Goal: Information Seeking & Learning: Find specific fact

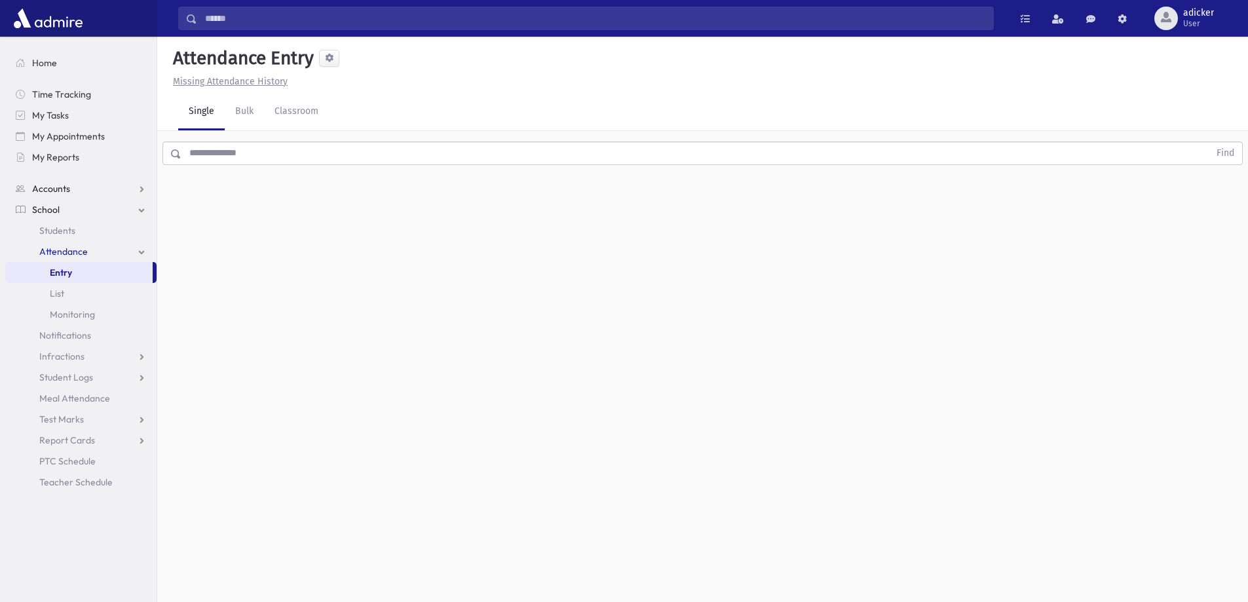
click at [74, 189] on link "Accounts" at bounding box center [80, 188] width 151 height 21
click at [84, 206] on span "Account List" at bounding box center [64, 210] width 50 height 12
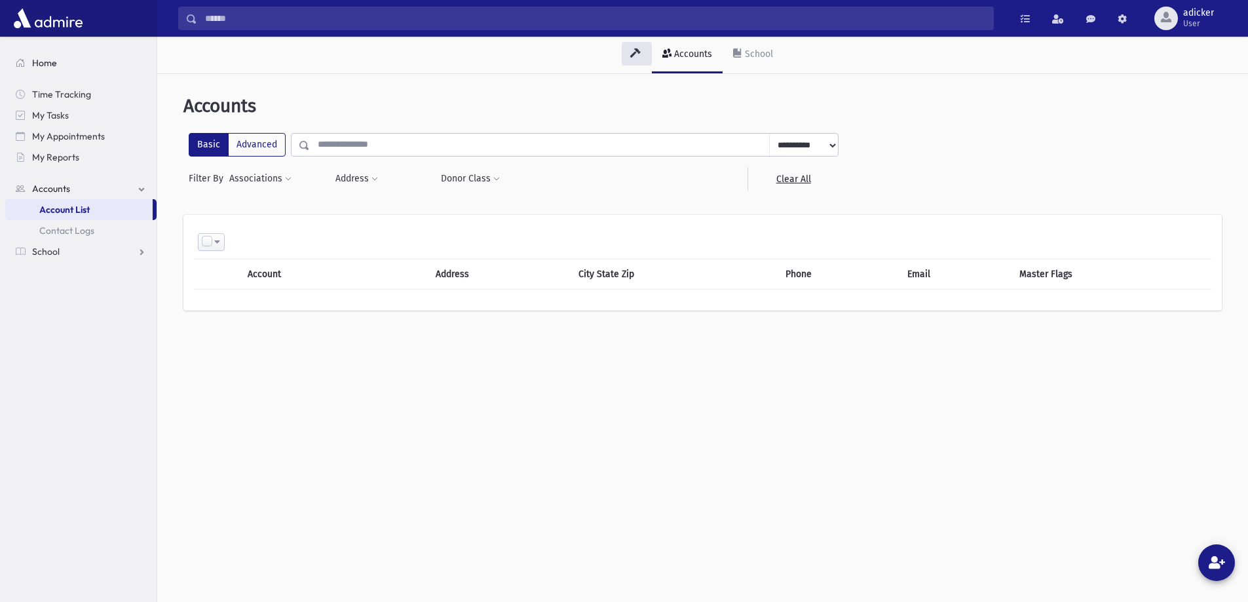
click at [64, 64] on link "Home" at bounding box center [80, 62] width 151 height 21
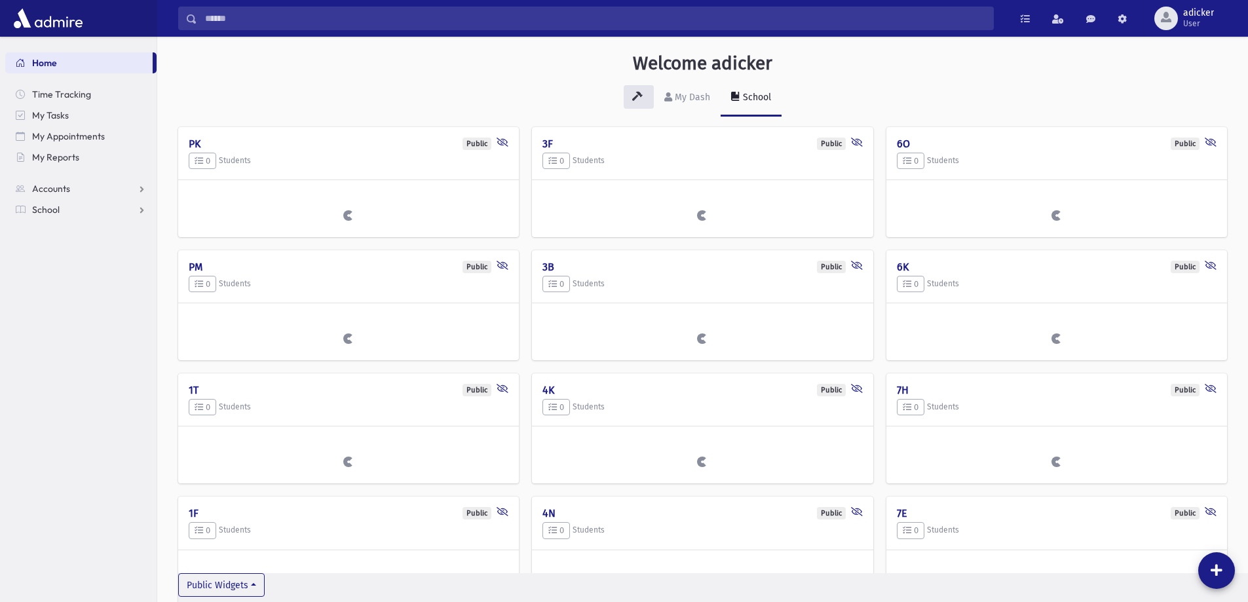
click at [267, 19] on input "Search" at bounding box center [595, 19] width 796 height 24
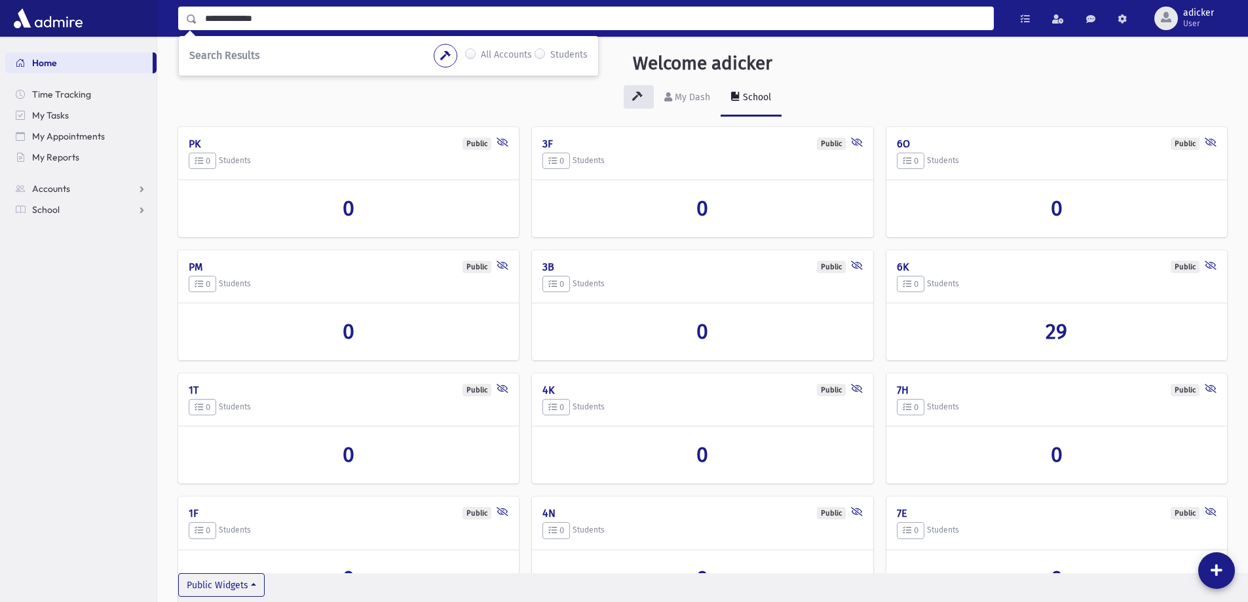
type input "**********"
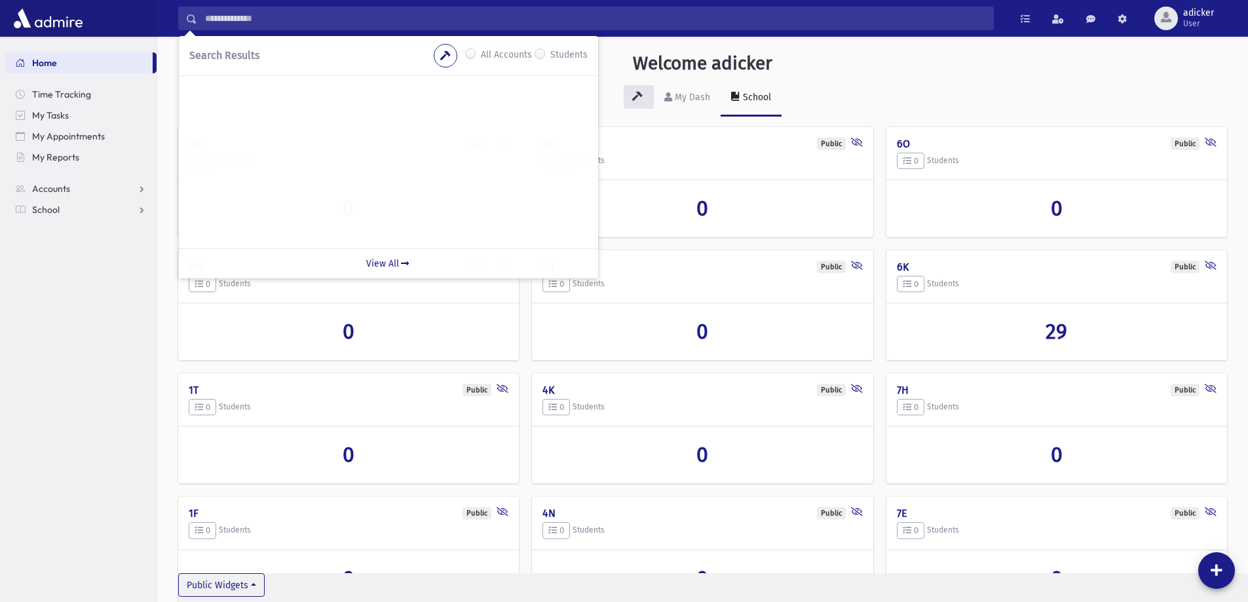
click at [481, 54] on label "All Accounts" at bounding box center [506, 56] width 51 height 16
click at [285, 14] on input "**********" at bounding box center [595, 19] width 796 height 24
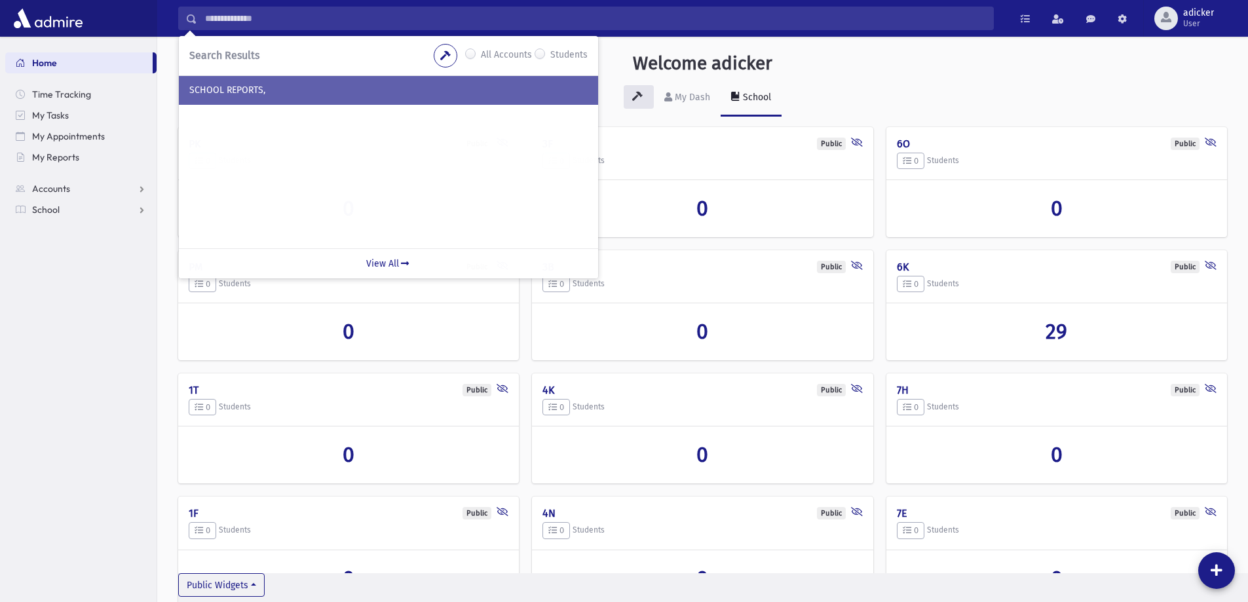
click at [249, 98] on div "SCHOOL REPORTS," at bounding box center [388, 90] width 419 height 29
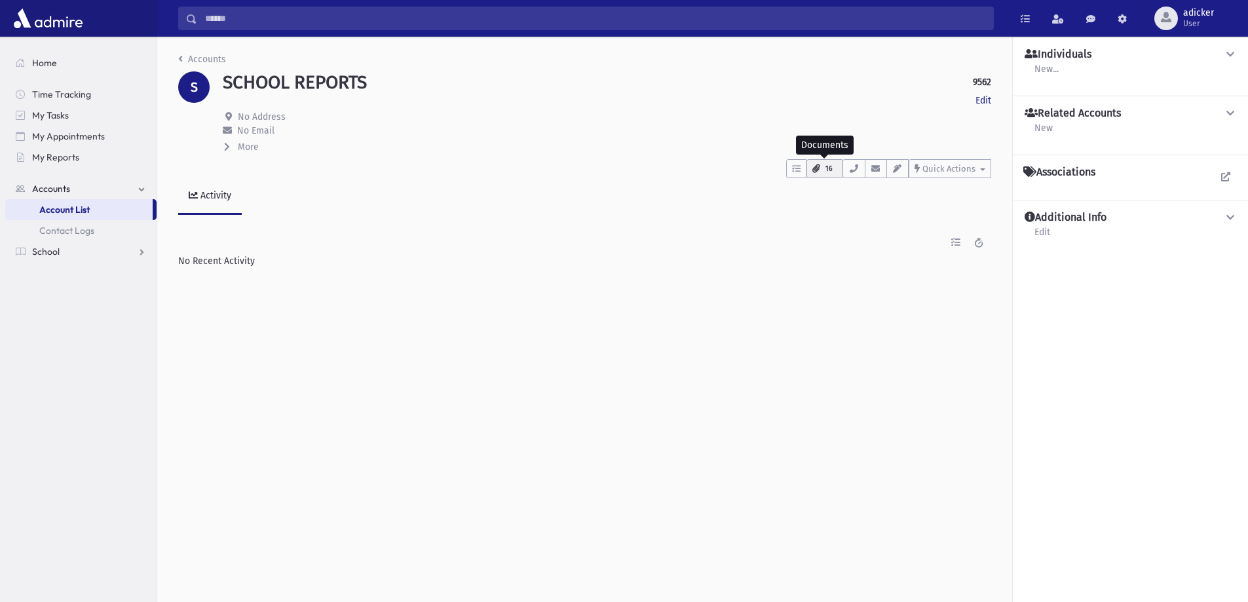
click at [823, 165] on span "16" at bounding box center [828, 169] width 15 height 12
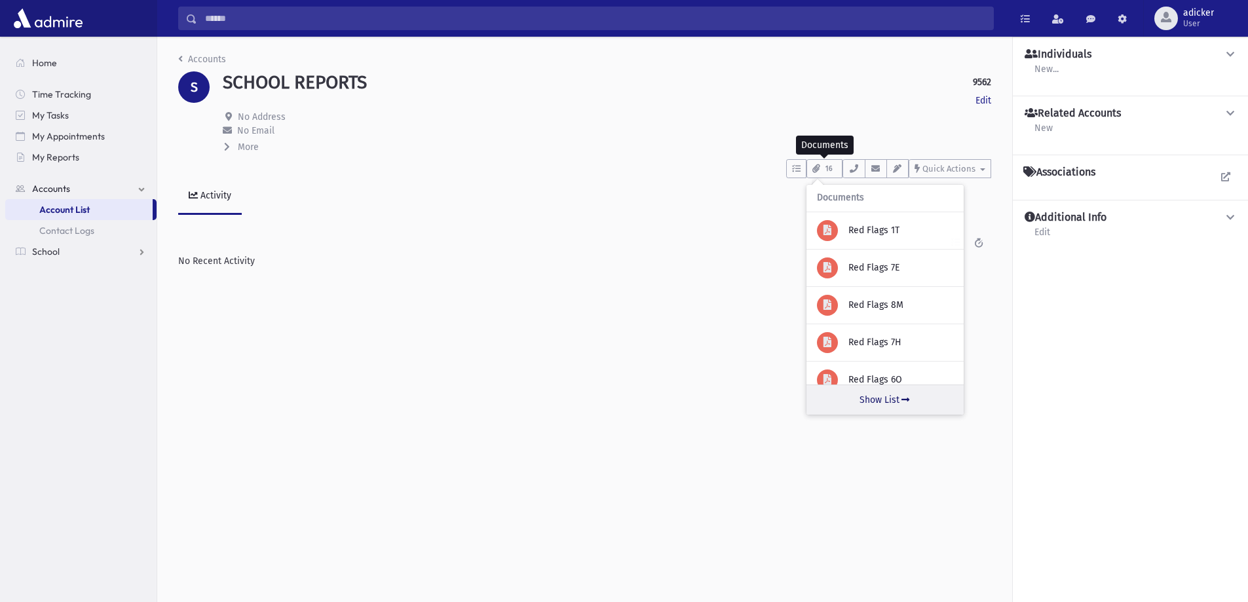
click at [900, 398] on icon at bounding box center [905, 399] width 12 height 9
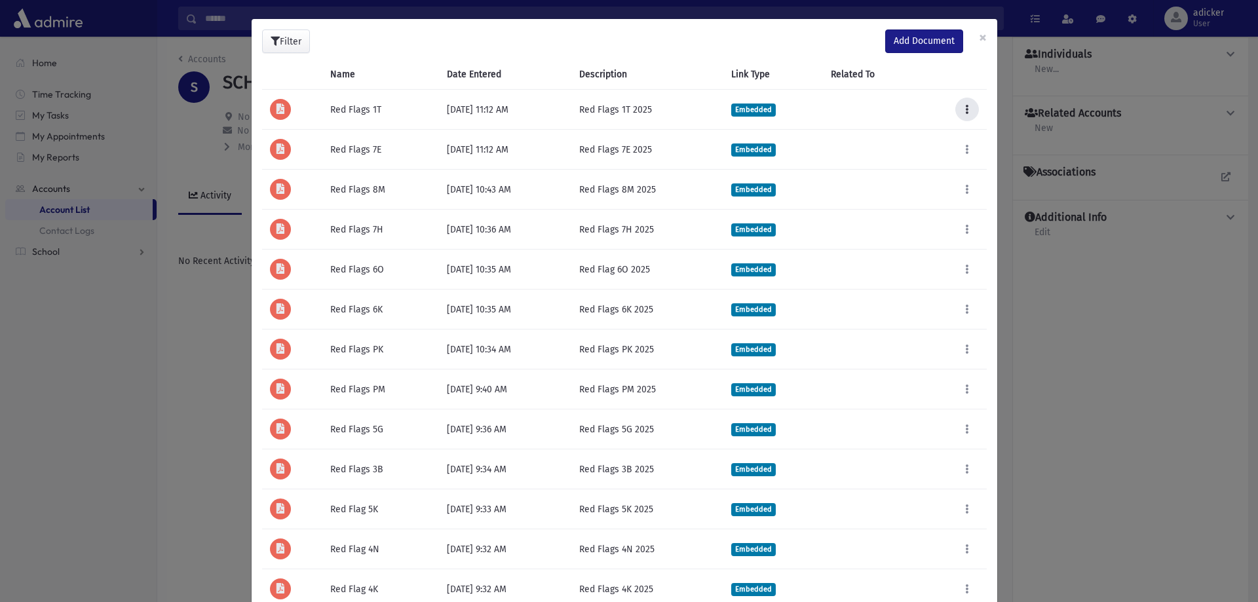
click at [965, 108] on button at bounding box center [967, 110] width 24 height 24
click at [910, 175] on link "Open" at bounding box center [924, 169] width 105 height 24
click at [965, 149] on icon at bounding box center [966, 149] width 3 height 9
click at [923, 205] on link "Open" at bounding box center [924, 209] width 105 height 24
click at [965, 188] on icon at bounding box center [966, 189] width 3 height 9
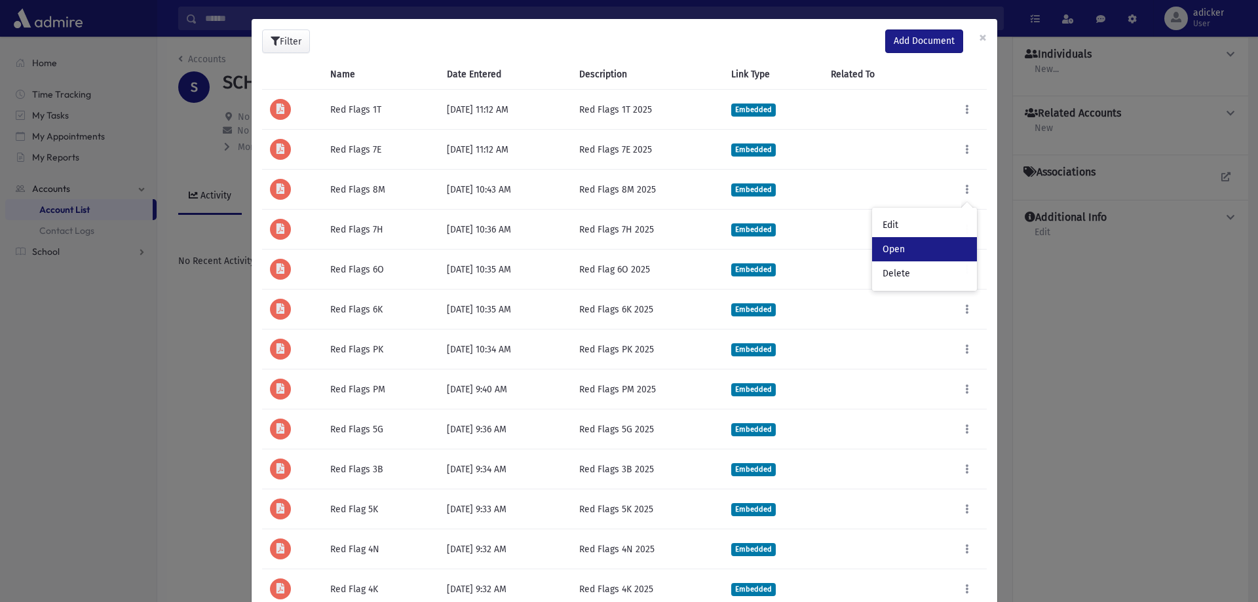
click at [899, 246] on link "Open" at bounding box center [924, 249] width 105 height 24
click at [963, 228] on button at bounding box center [967, 229] width 24 height 24
click at [908, 286] on link "Open" at bounding box center [924, 289] width 105 height 24
click at [280, 42] on button "Filter" at bounding box center [286, 41] width 48 height 24
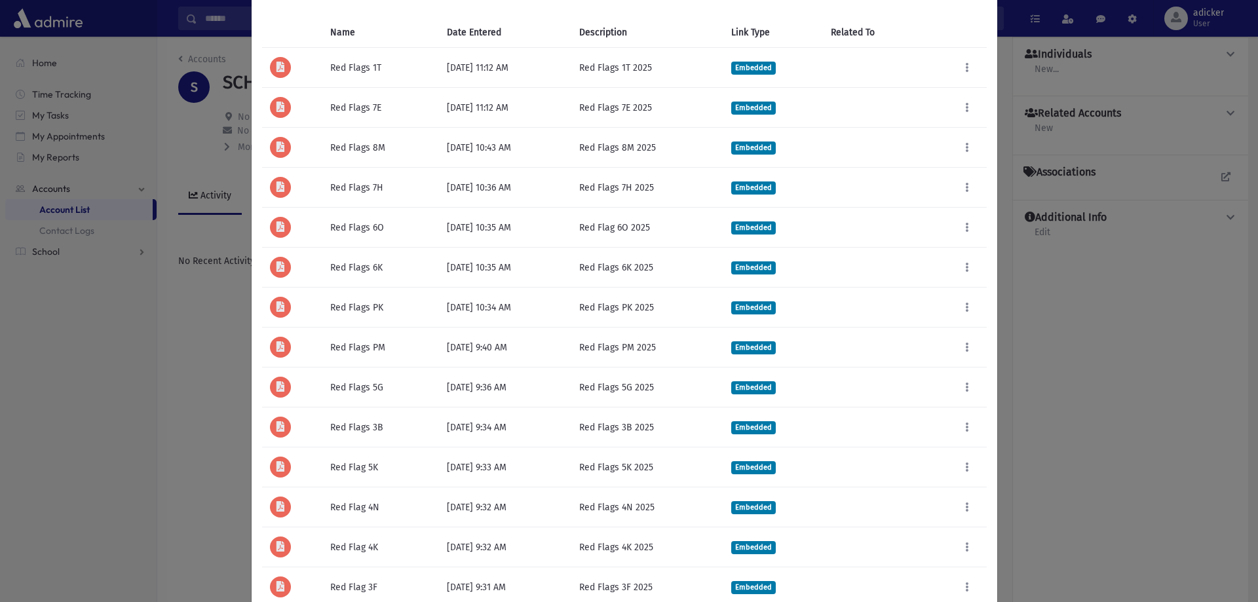
scroll to position [196, 0]
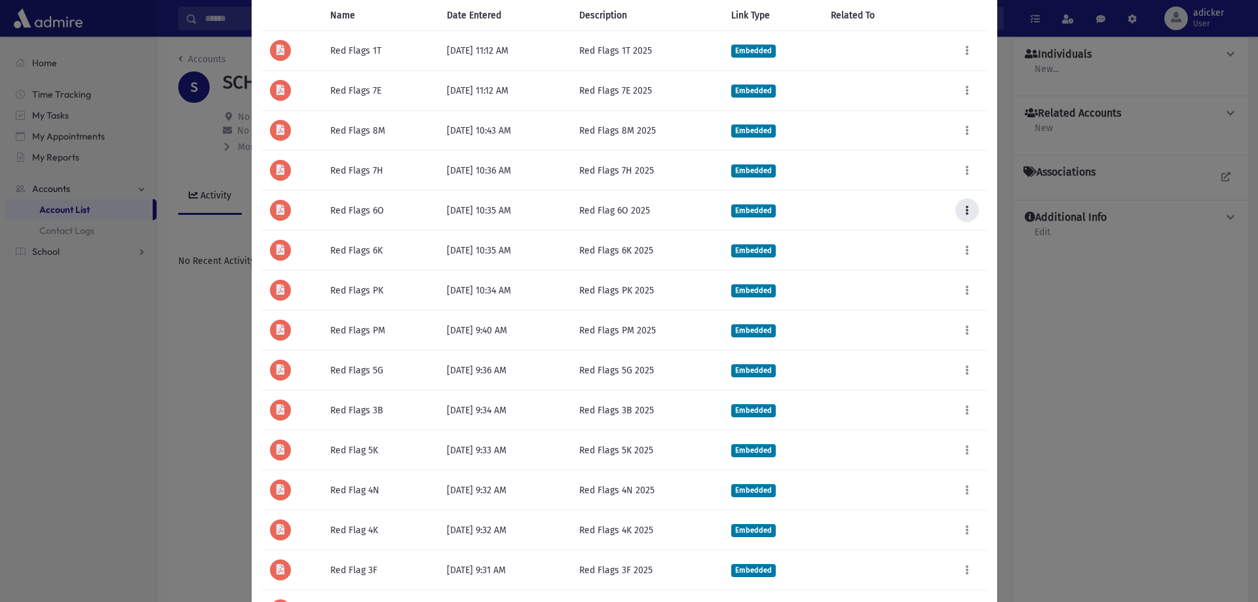
click at [965, 206] on icon at bounding box center [966, 210] width 3 height 9
click at [926, 269] on link "Open" at bounding box center [924, 270] width 105 height 24
click at [956, 211] on button at bounding box center [967, 210] width 24 height 24
click at [924, 271] on link "Open" at bounding box center [924, 270] width 105 height 24
click at [965, 248] on icon at bounding box center [966, 250] width 3 height 9
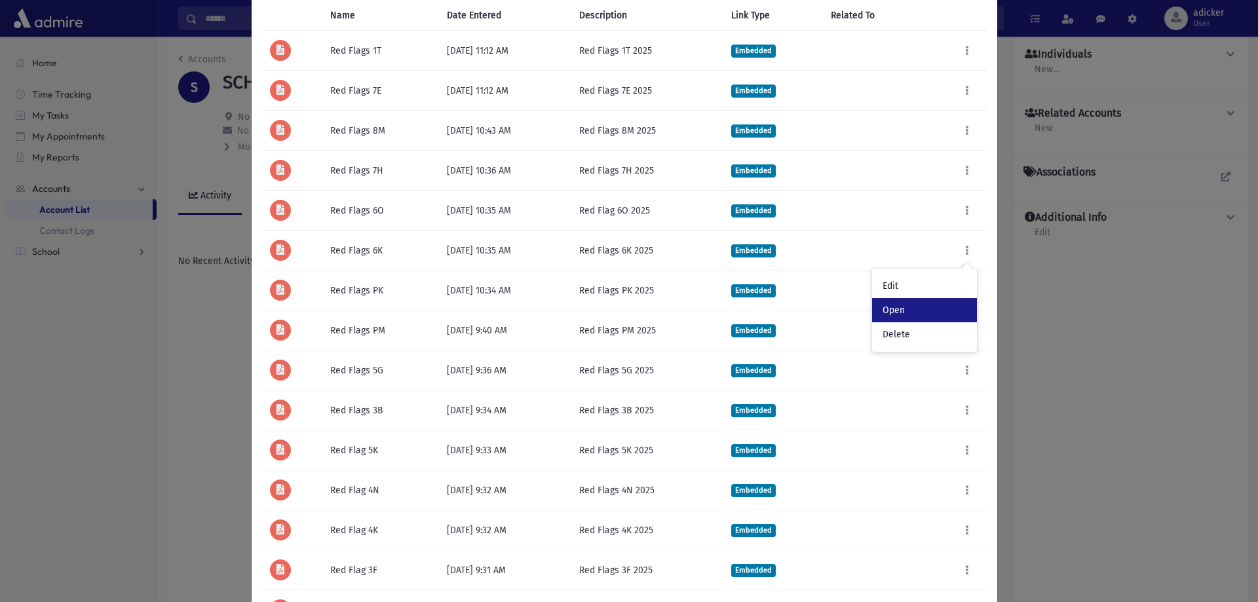
click at [925, 307] on link "Open" at bounding box center [924, 310] width 105 height 24
click at [965, 294] on icon at bounding box center [966, 290] width 3 height 9
click at [927, 347] on link "Open" at bounding box center [924, 350] width 105 height 24
click at [965, 332] on button at bounding box center [967, 330] width 24 height 24
click at [937, 388] on link "Open" at bounding box center [924, 390] width 105 height 24
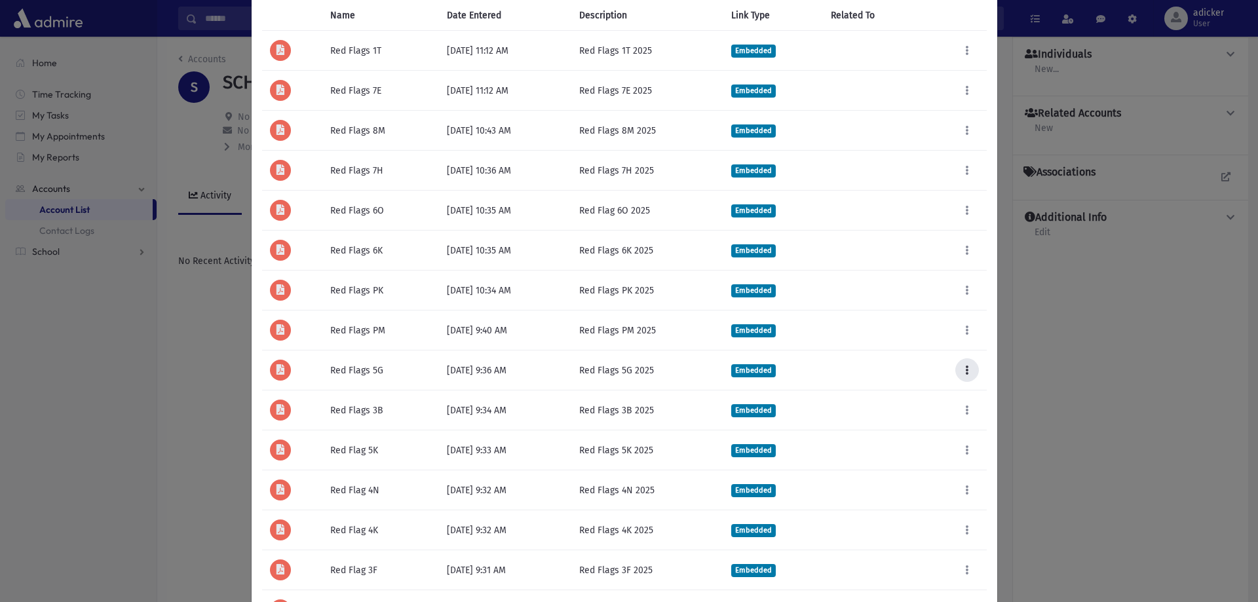
click at [971, 370] on button at bounding box center [967, 370] width 24 height 24
click at [931, 432] on link "Open" at bounding box center [924, 430] width 105 height 24
click at [966, 406] on button at bounding box center [967, 410] width 24 height 24
click at [907, 470] on link "Open" at bounding box center [924, 470] width 105 height 24
click at [958, 443] on button at bounding box center [967, 450] width 24 height 24
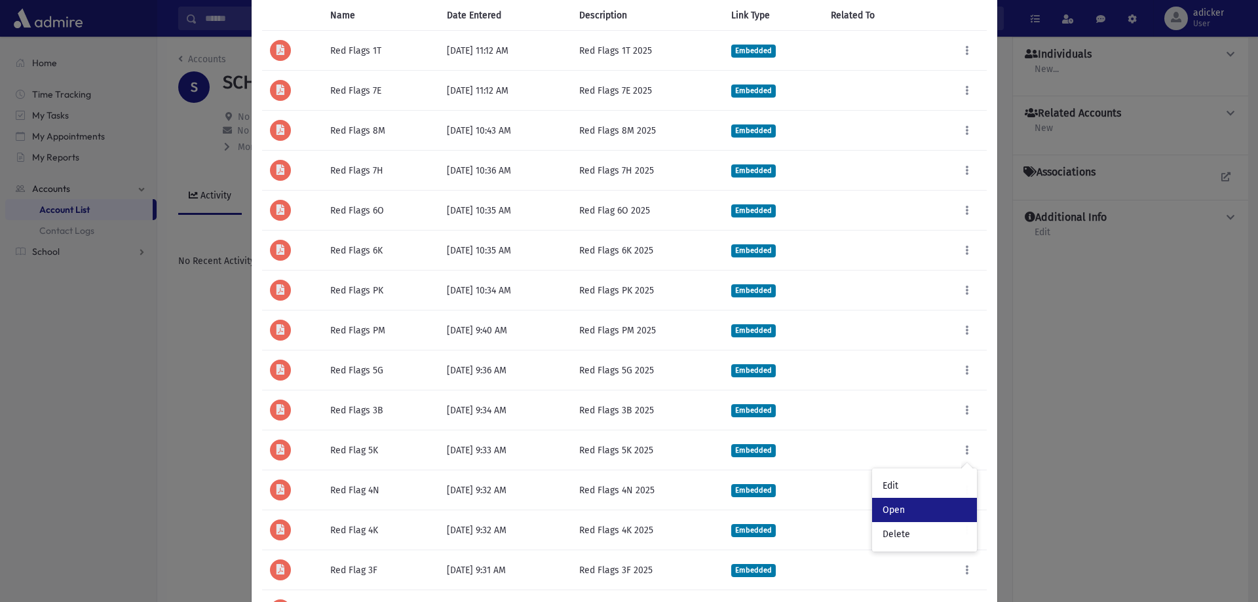
click at [890, 508] on link "Open" at bounding box center [924, 510] width 105 height 24
click at [765, 332] on span "Embedded" at bounding box center [753, 330] width 45 height 12
click at [335, 324] on div "Red Flags PM" at bounding box center [380, 331] width 101 height 14
click at [960, 441] on button at bounding box center [967, 450] width 24 height 24
click at [920, 504] on link "Open" at bounding box center [924, 510] width 105 height 24
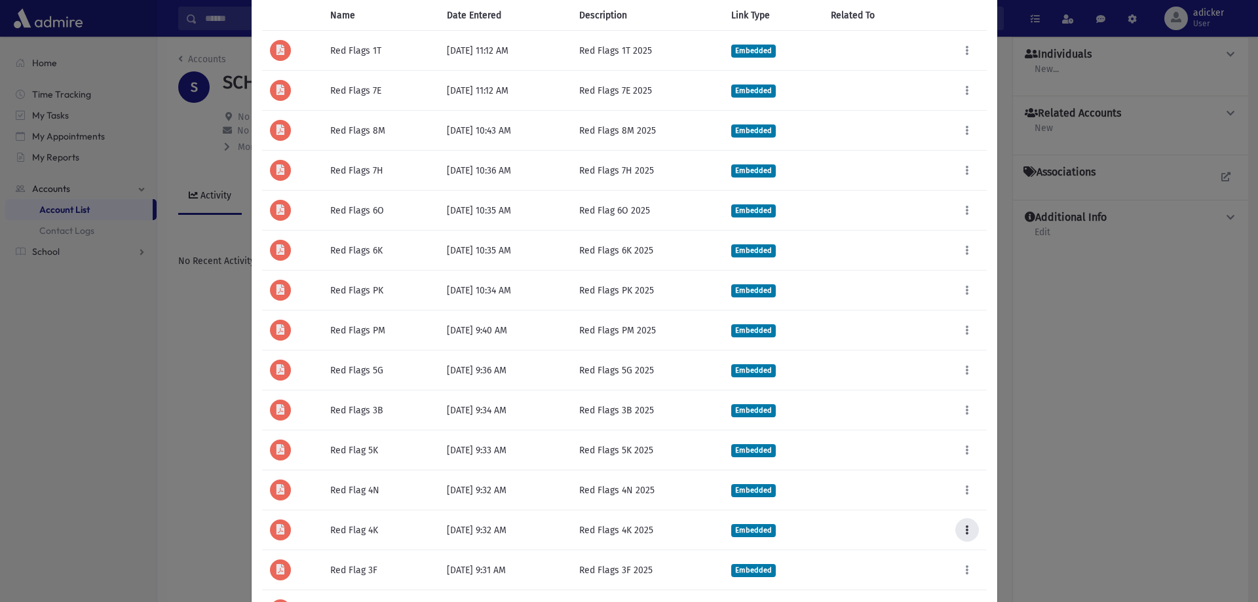
click at [965, 527] on icon at bounding box center [966, 529] width 3 height 9
click at [906, 472] on link "Open" at bounding box center [924, 470] width 105 height 24
click at [958, 529] on button at bounding box center [967, 530] width 24 height 24
click at [929, 477] on link "Open" at bounding box center [924, 470] width 105 height 24
click at [963, 563] on button at bounding box center [967, 570] width 24 height 24
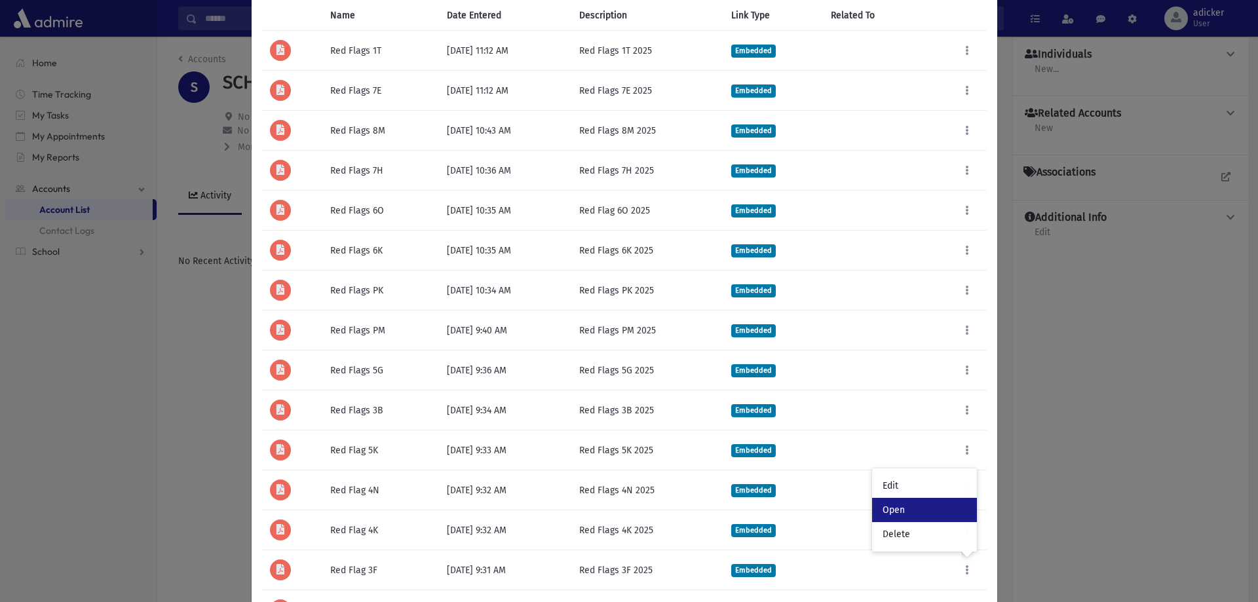
click at [899, 502] on link "Open" at bounding box center [924, 510] width 105 height 24
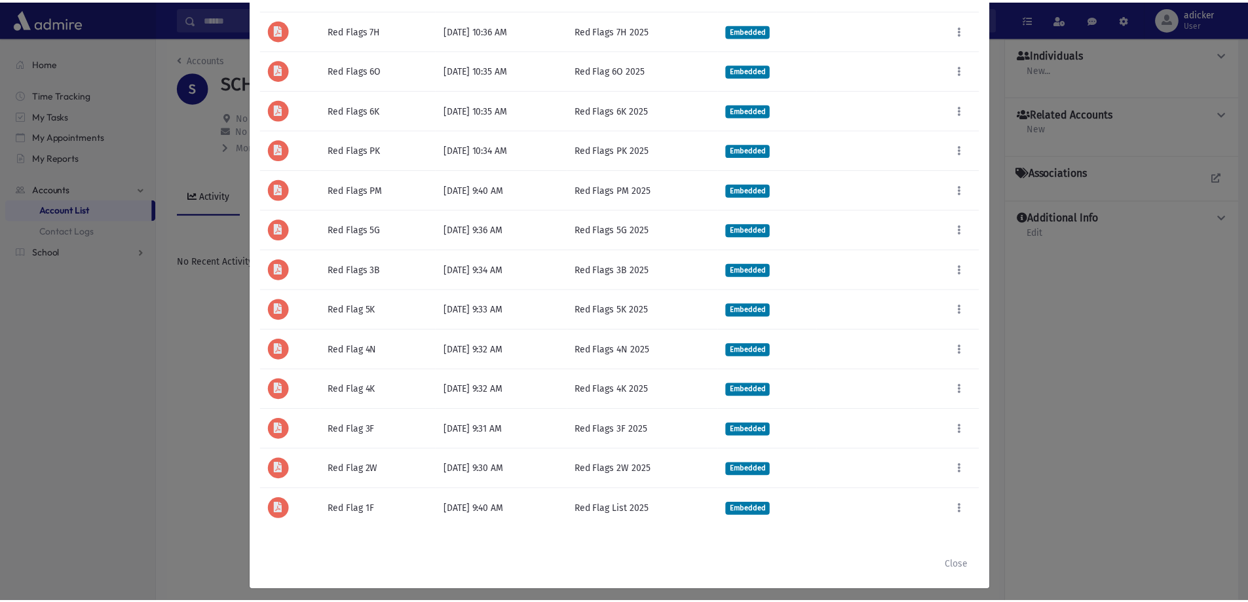
scroll to position [345, 0]
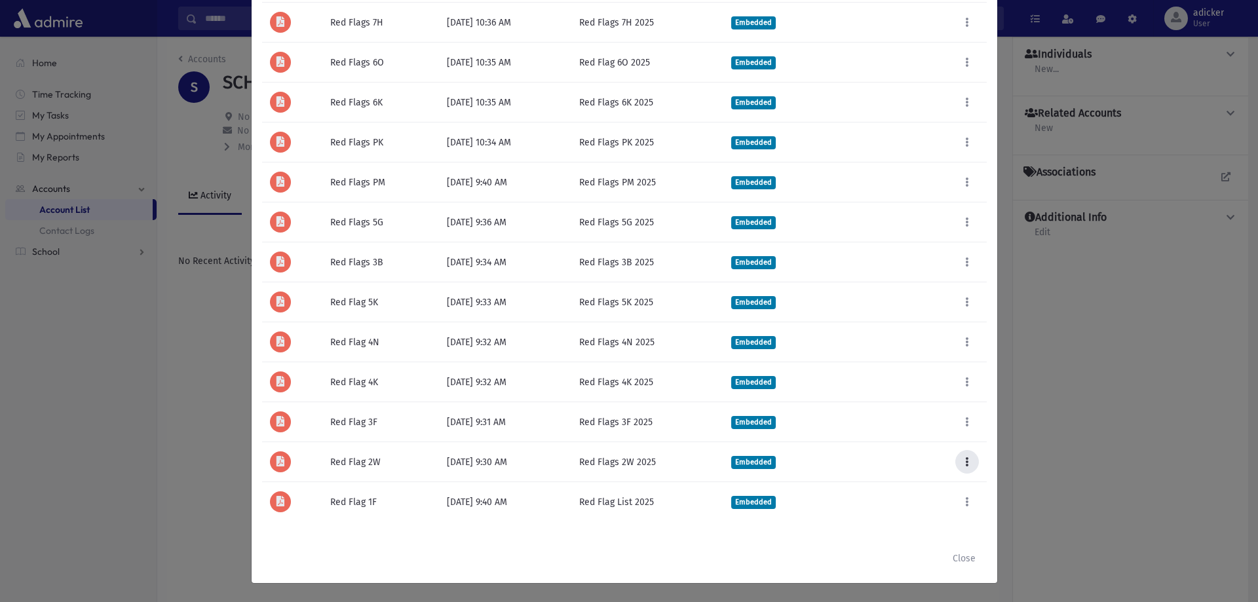
click at [965, 458] on icon at bounding box center [966, 461] width 3 height 9
click at [929, 520] on link "Open" at bounding box center [924, 522] width 105 height 24
click at [967, 505] on button at bounding box center [967, 502] width 24 height 24
click at [917, 447] on link "Open" at bounding box center [924, 442] width 105 height 24
click at [231, 50] on div "**********" at bounding box center [629, 301] width 1258 height 602
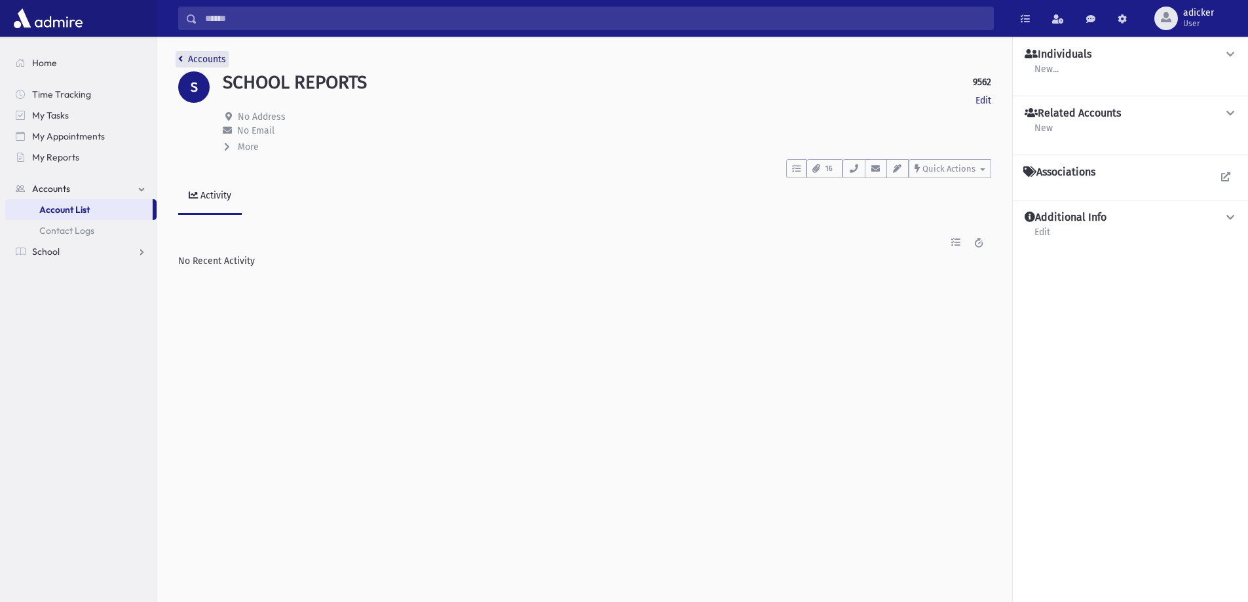
click at [203, 56] on link "Accounts" at bounding box center [202, 59] width 48 height 11
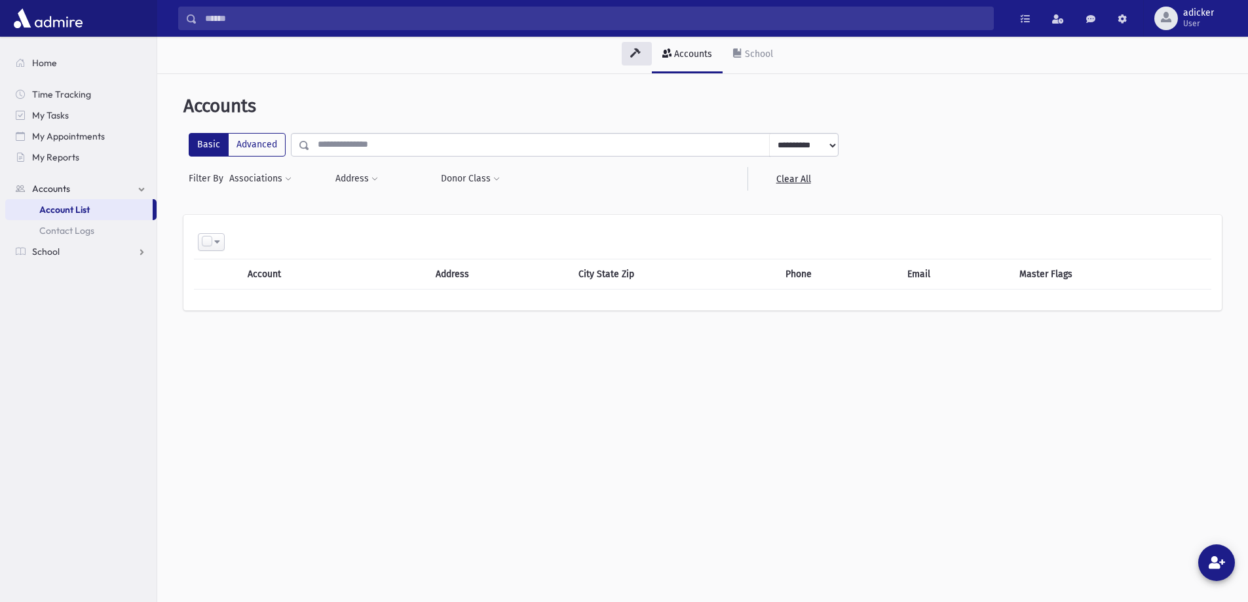
click at [393, 150] on input "text" at bounding box center [540, 145] width 460 height 24
click at [71, 210] on span "Account List" at bounding box center [64, 210] width 50 height 12
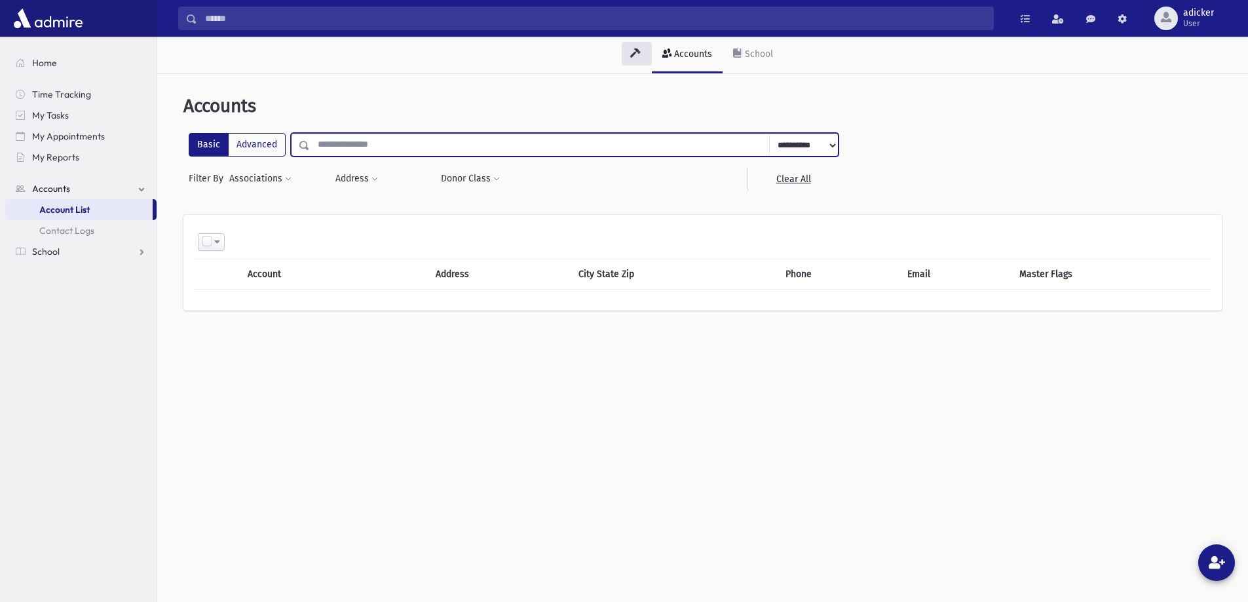
click at [409, 150] on input "text" at bounding box center [540, 145] width 460 height 24
type input "*******"
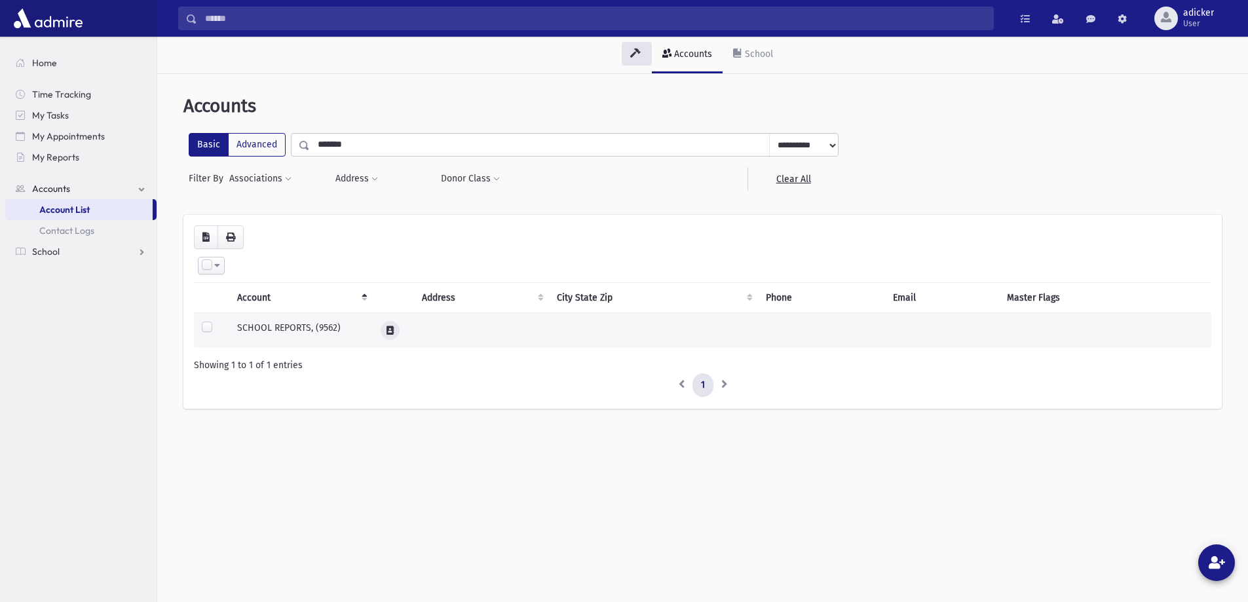
click at [392, 335] on button at bounding box center [390, 330] width 19 height 19
click at [272, 329] on td "SCHOOL REPORTS, (9562)" at bounding box center [300, 330] width 143 height 35
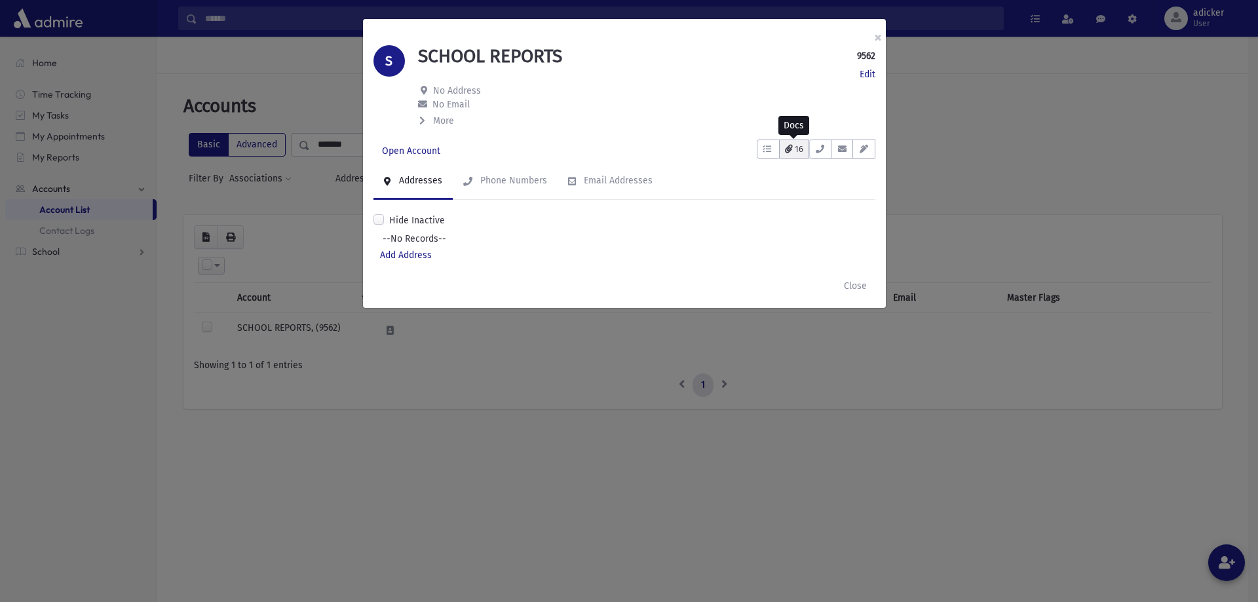
click at [786, 155] on button "16" at bounding box center [794, 149] width 30 height 19
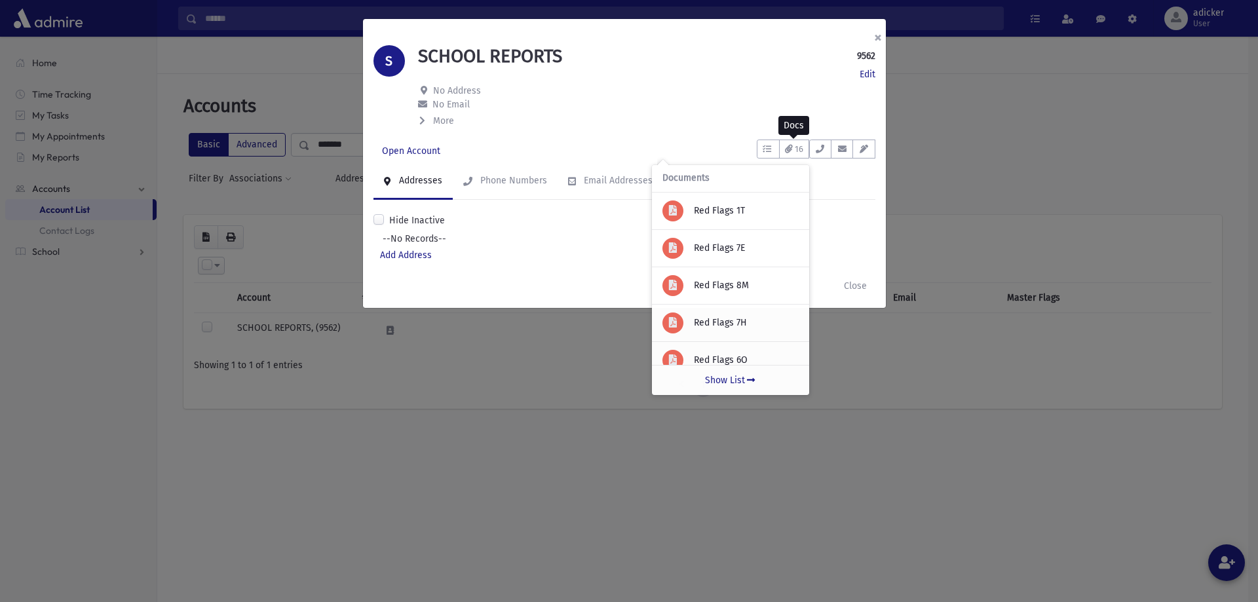
click at [878, 37] on button "×" at bounding box center [877, 37] width 29 height 37
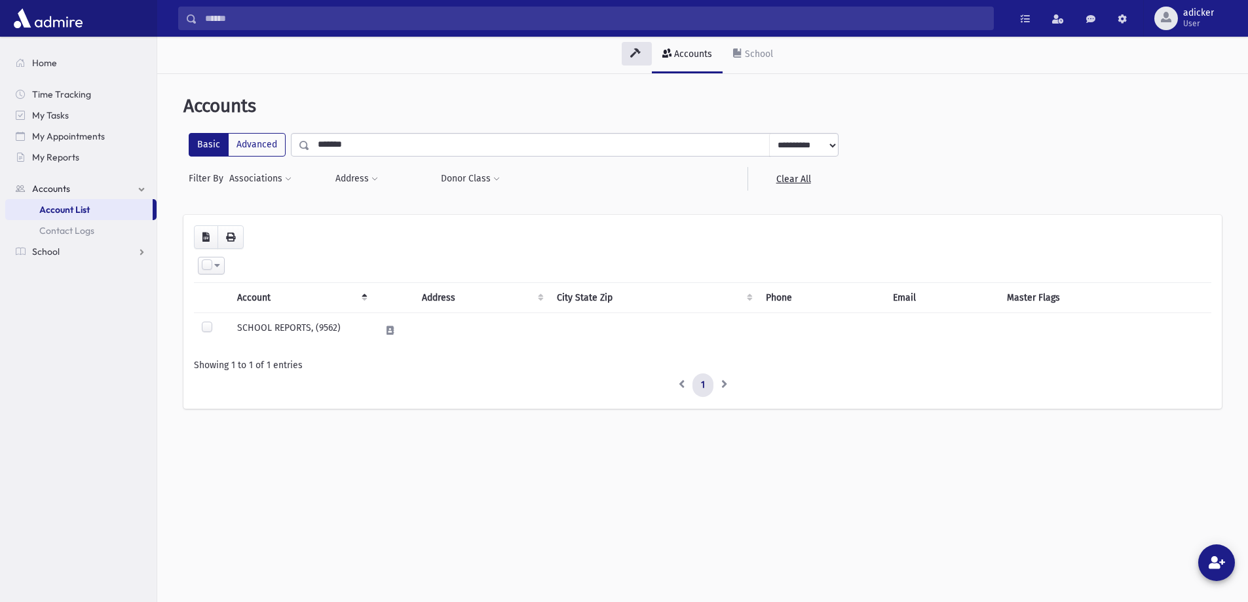
click at [403, 28] on input "Search" at bounding box center [595, 19] width 796 height 24
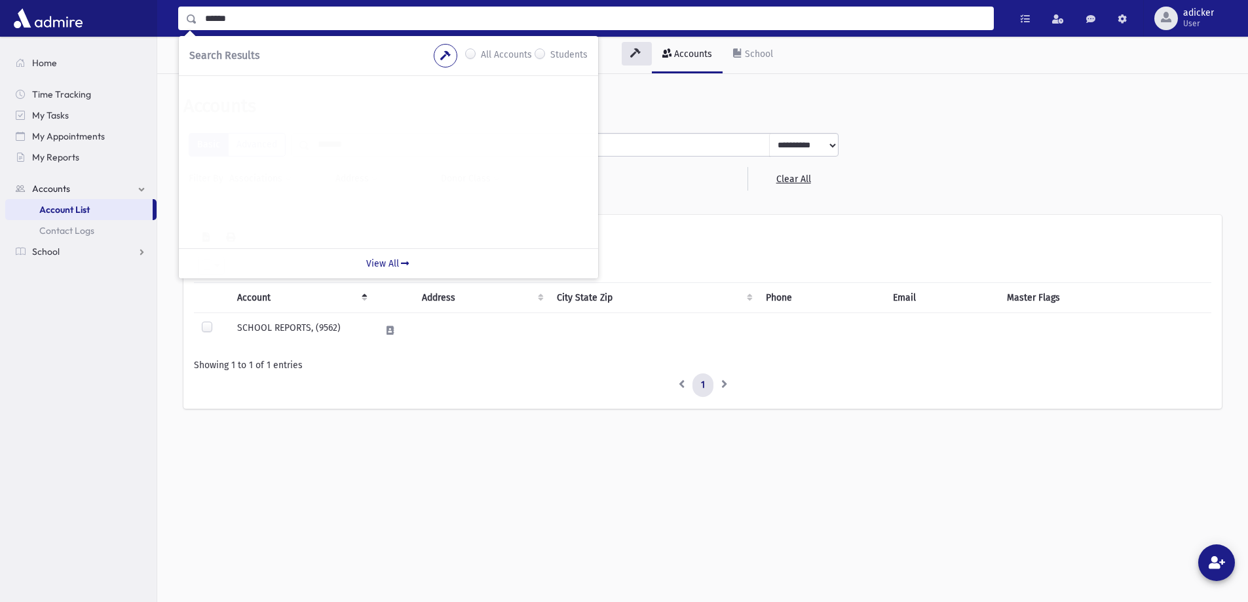
click at [225, 19] on input "******" at bounding box center [595, 19] width 796 height 24
type input "*****"
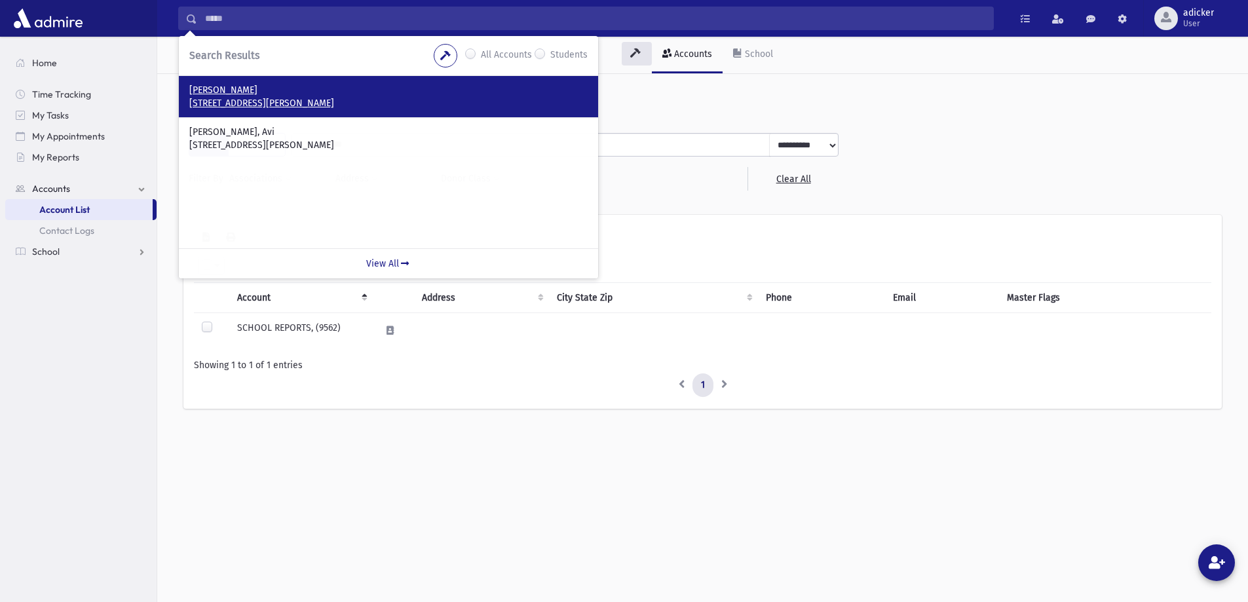
click at [287, 101] on p "9 Bear Trail Jackson, NJ 08527" at bounding box center [388, 103] width 398 height 13
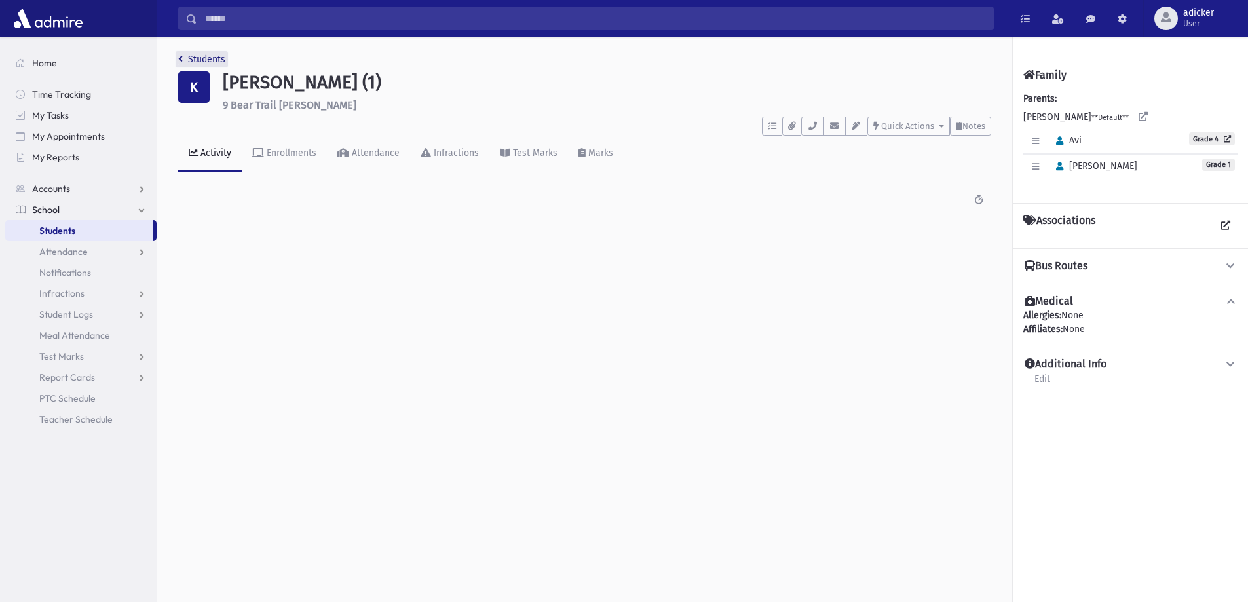
click at [218, 62] on link "Students" at bounding box center [201, 59] width 47 height 11
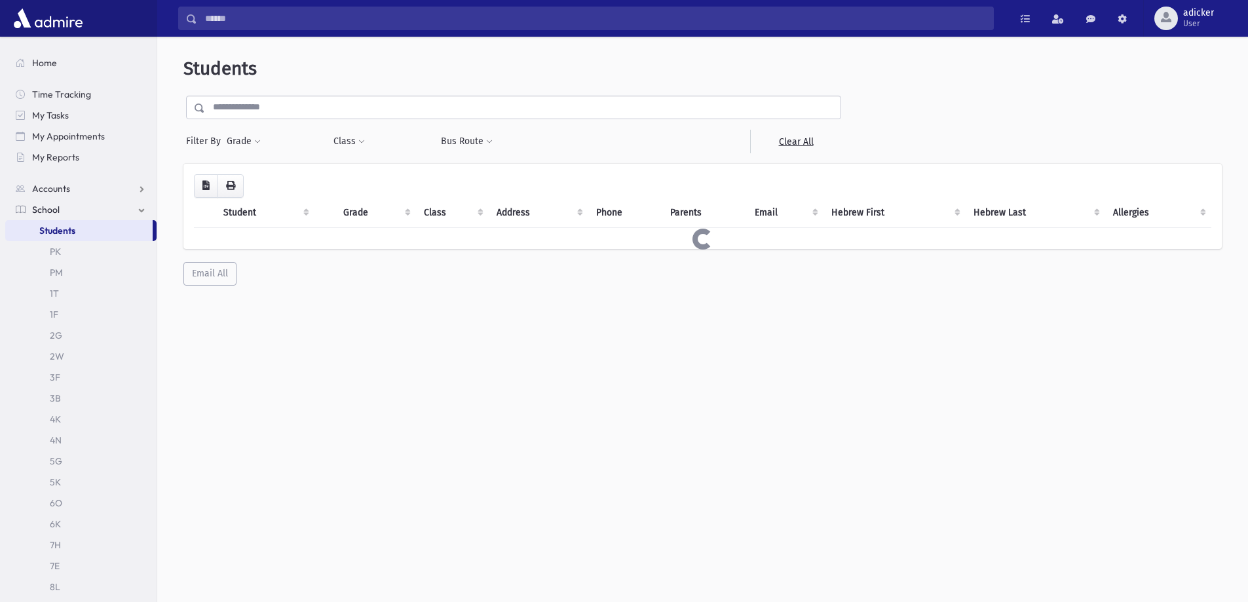
click at [239, 19] on input "Search" at bounding box center [595, 19] width 796 height 24
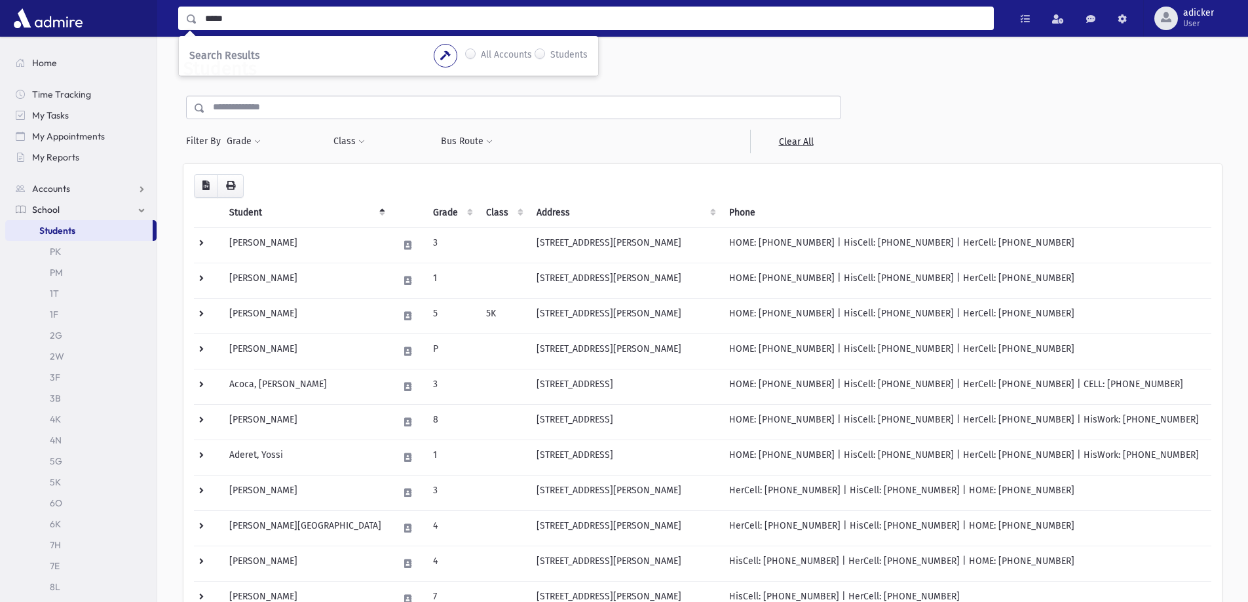
type input "*****"
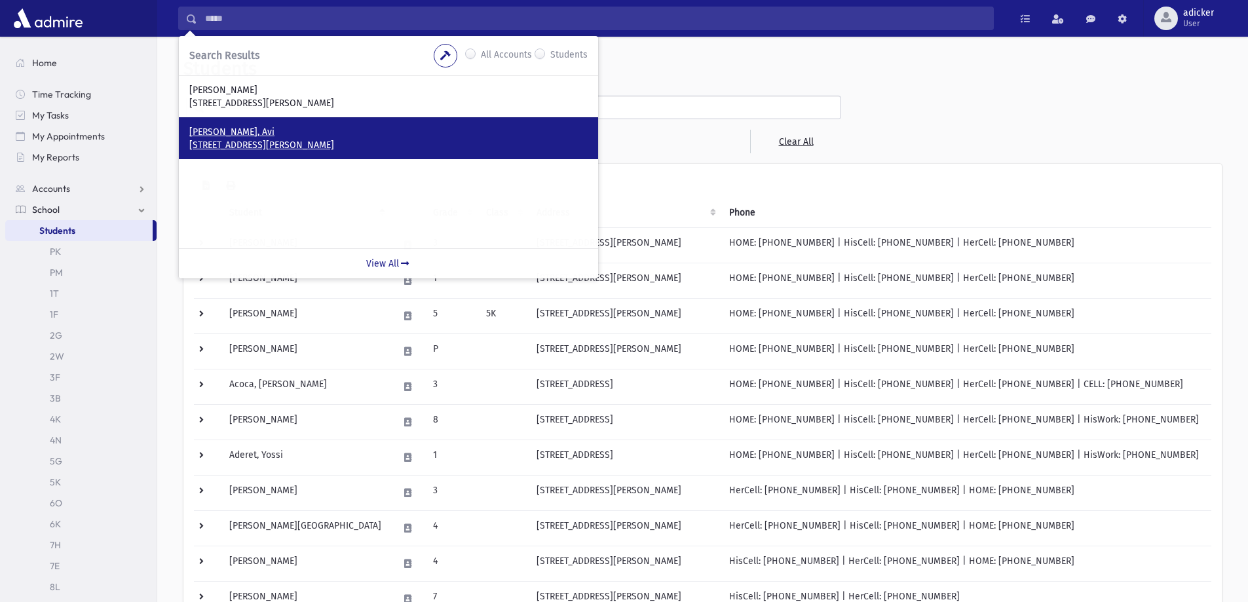
click at [310, 143] on p "9 Bear Trail Jackson, NJ 08527" at bounding box center [388, 145] width 398 height 13
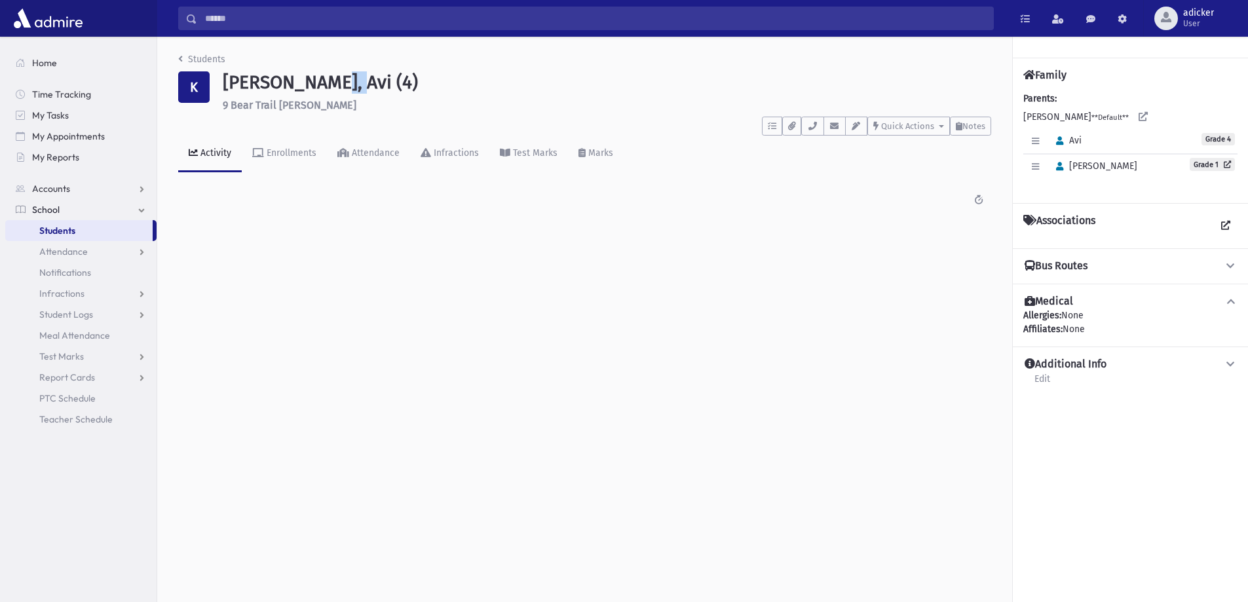
drag, startPoint x: 331, startPoint y: 81, endPoint x: 307, endPoint y: 82, distance: 24.9
click at [307, 82] on h1 "Kranz, Avi (4)" at bounding box center [607, 82] width 768 height 22
click at [311, 82] on h1 "Kranz, Avi (4)" at bounding box center [607, 82] width 768 height 22
click at [204, 61] on link "Students" at bounding box center [201, 59] width 47 height 11
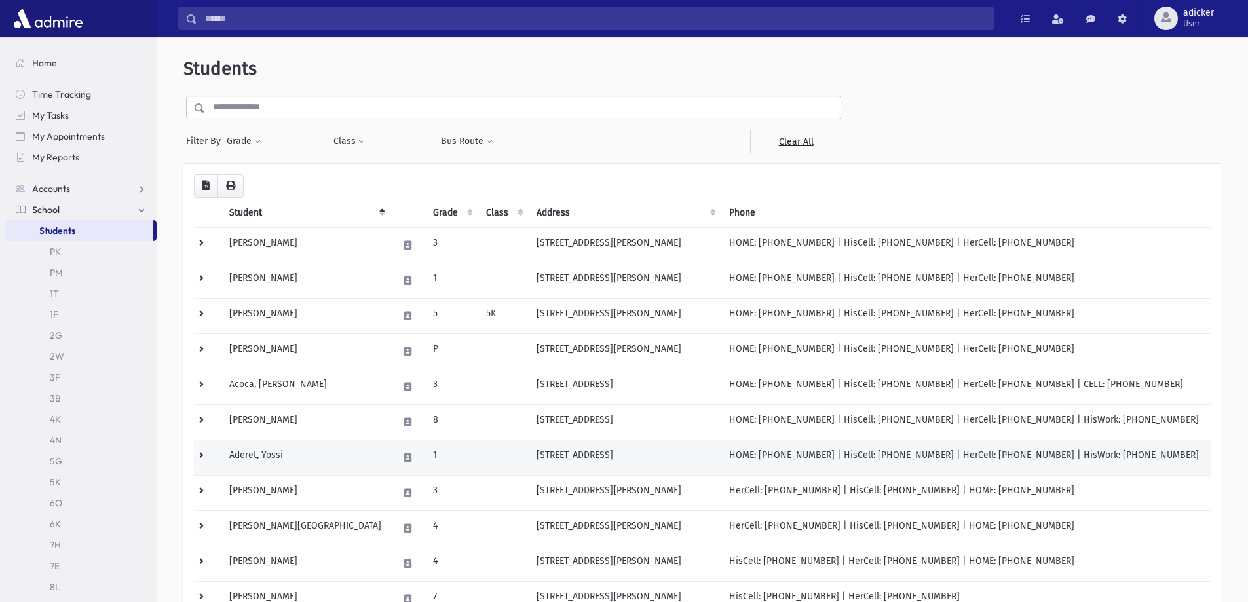
click at [283, 451] on td "Aderet, Yossi" at bounding box center [305, 456] width 169 height 35
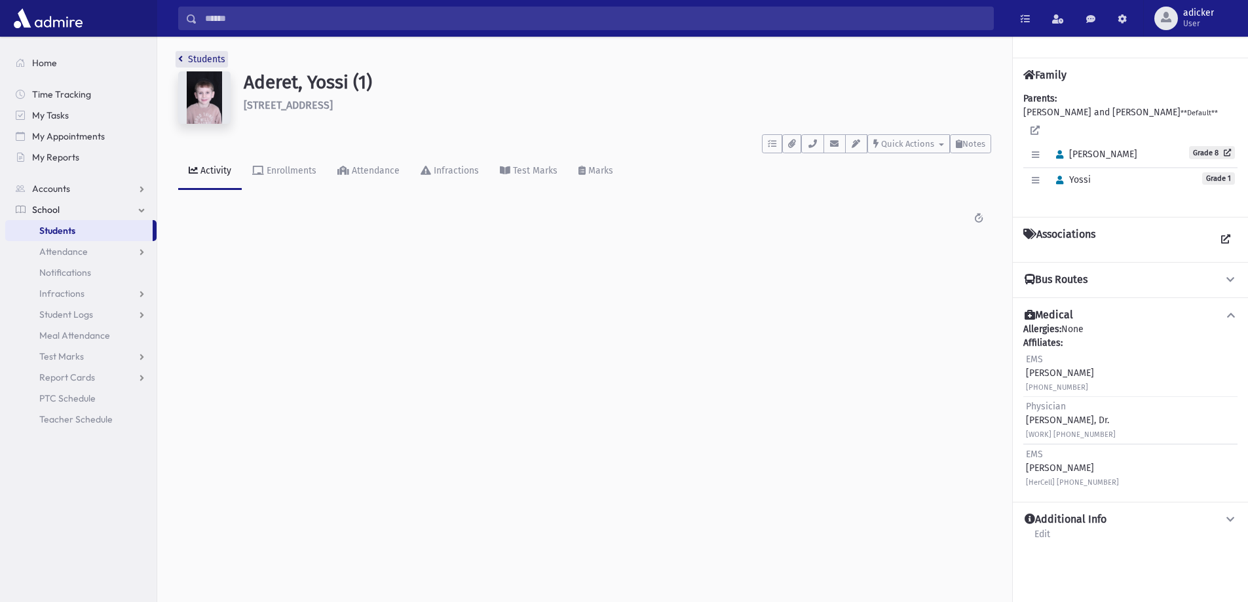
click at [201, 56] on link "Students" at bounding box center [201, 59] width 47 height 11
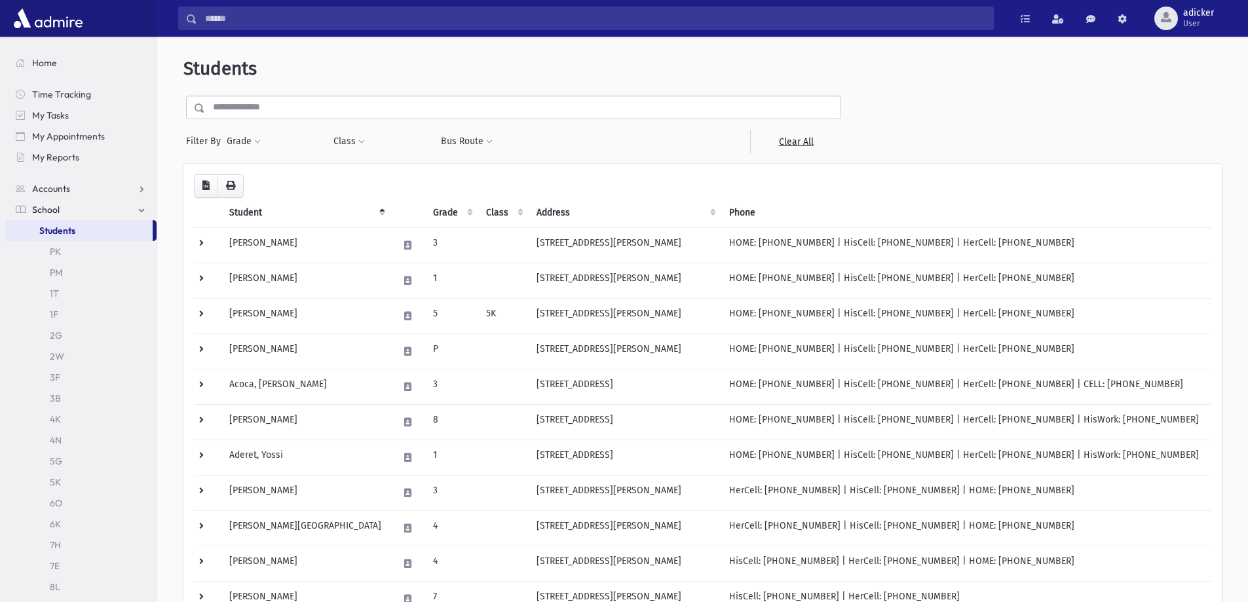
click at [280, 105] on input "text" at bounding box center [522, 108] width 635 height 24
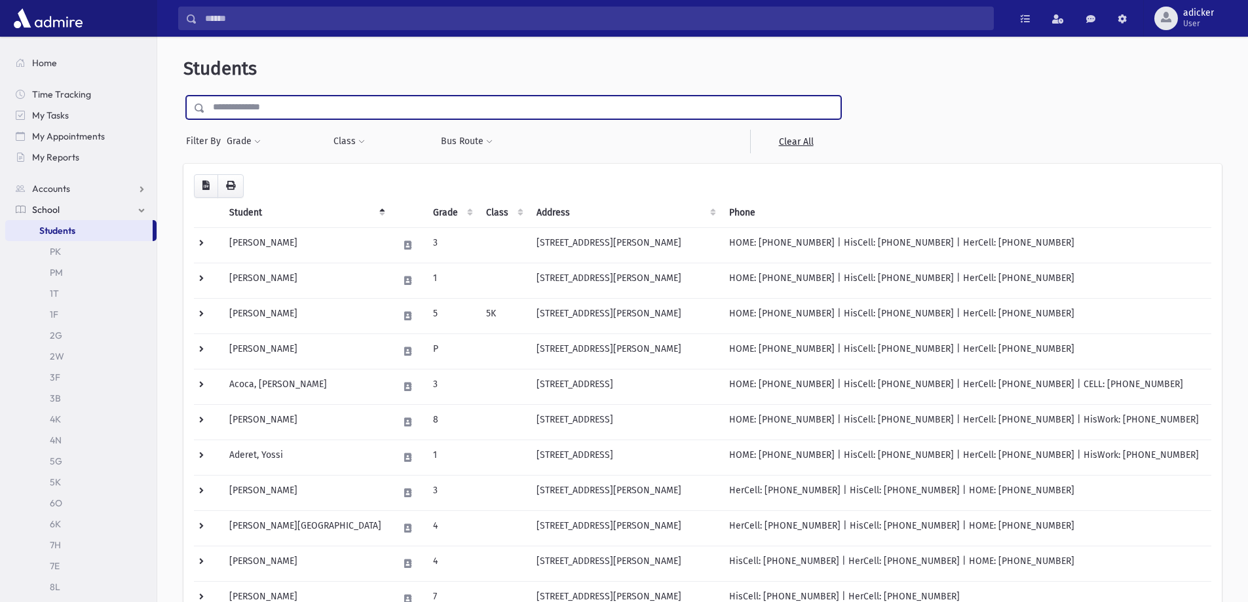
paste input "*********"
type input "*********"
click at [183, 96] on input "submit" at bounding box center [201, 105] width 37 height 18
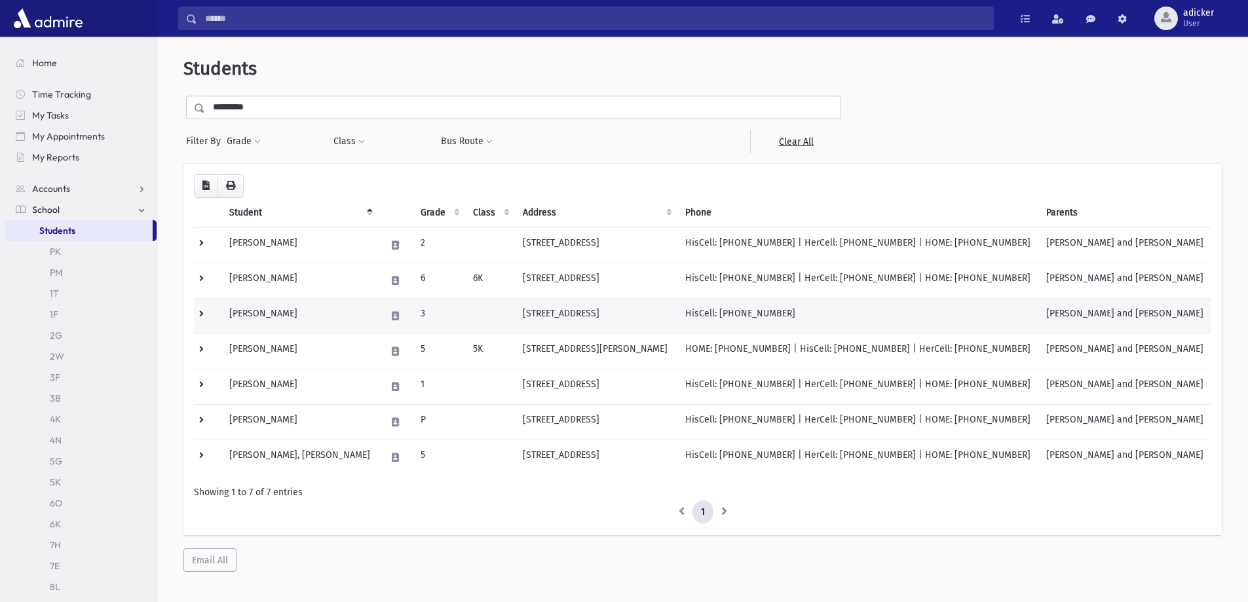
click at [296, 316] on td "[PERSON_NAME]" at bounding box center [299, 315] width 157 height 35
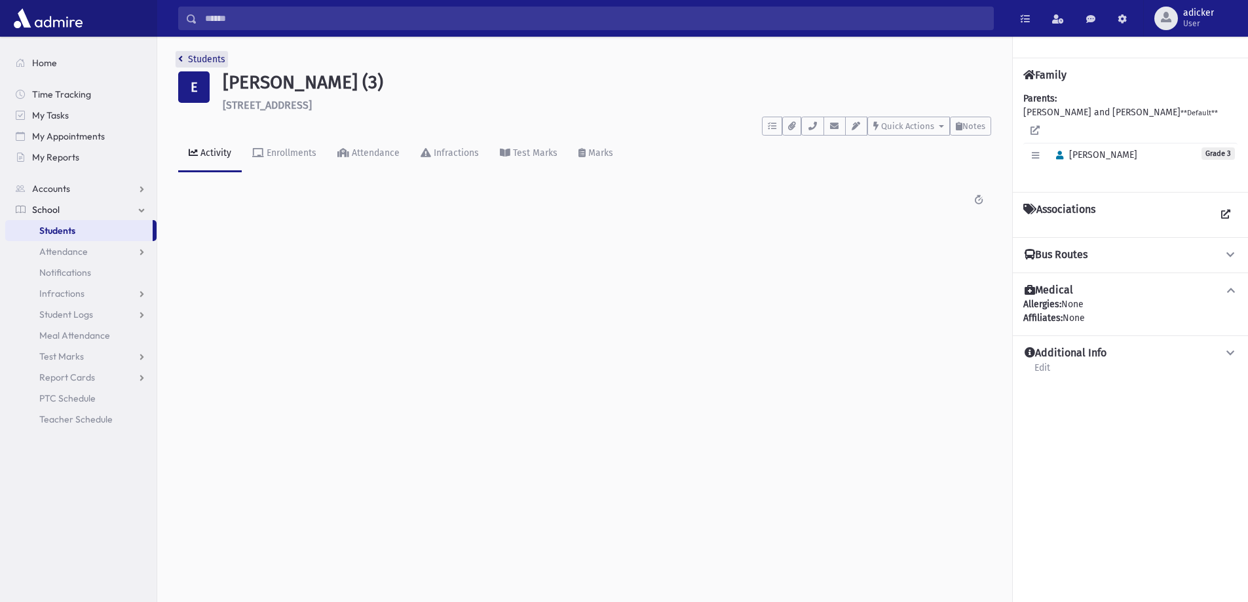
click at [214, 56] on link "Students" at bounding box center [201, 59] width 47 height 11
